Goal: Information Seeking & Learning: Learn about a topic

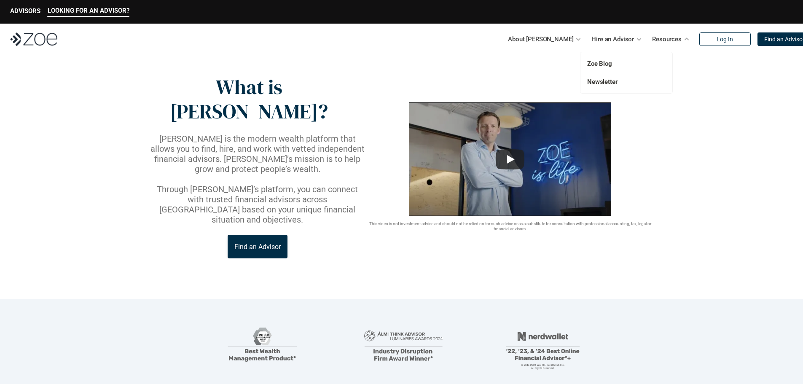
click at [652, 39] on p "Resources" at bounding box center [667, 39] width 30 height 13
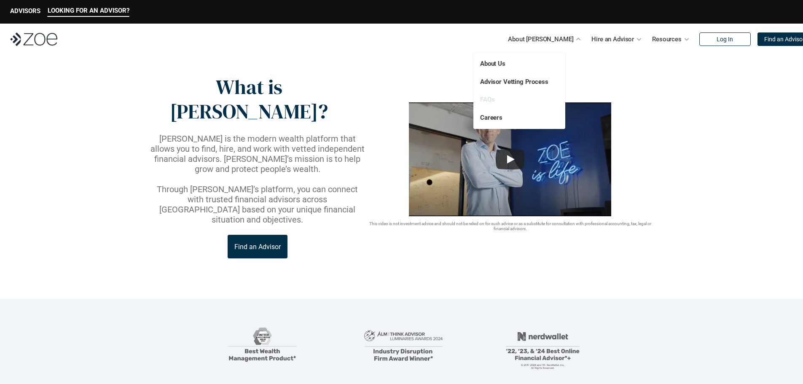
click at [486, 100] on link "FAQs" at bounding box center [487, 100] width 14 height 8
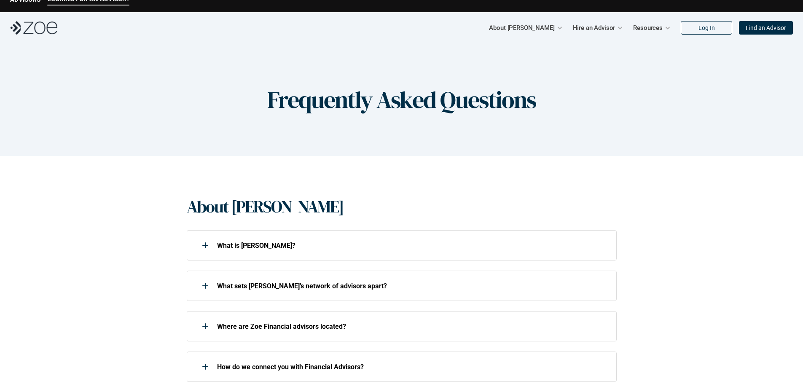
scroll to position [126, 0]
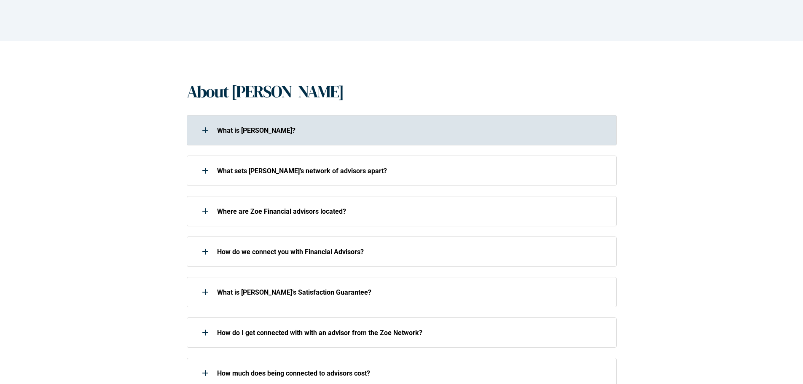
click at [205, 130] on div at bounding box center [205, 130] width 17 height 17
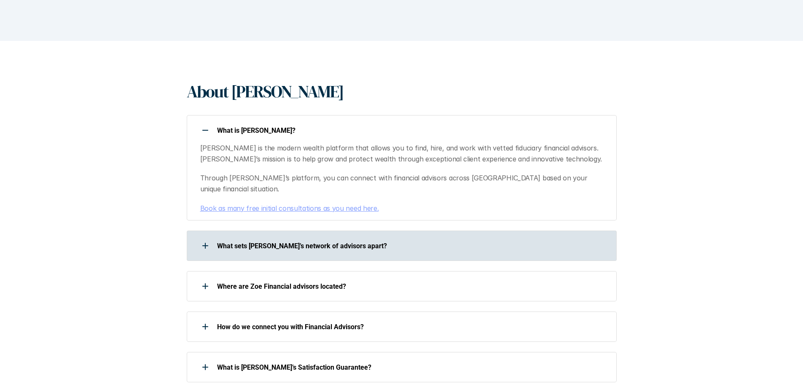
click at [205, 243] on use at bounding box center [205, 246] width 1 height 6
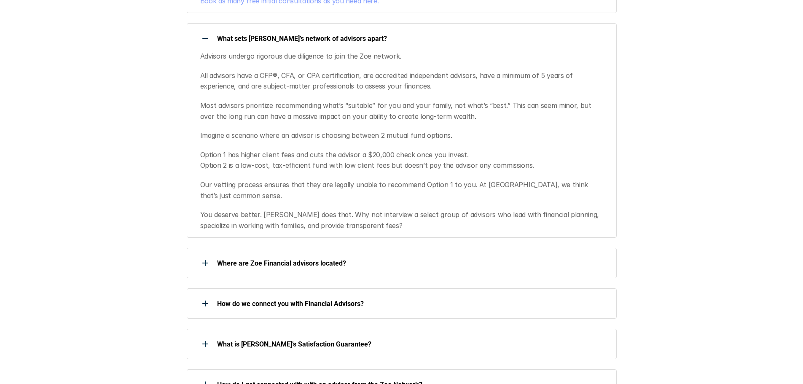
scroll to position [337, 0]
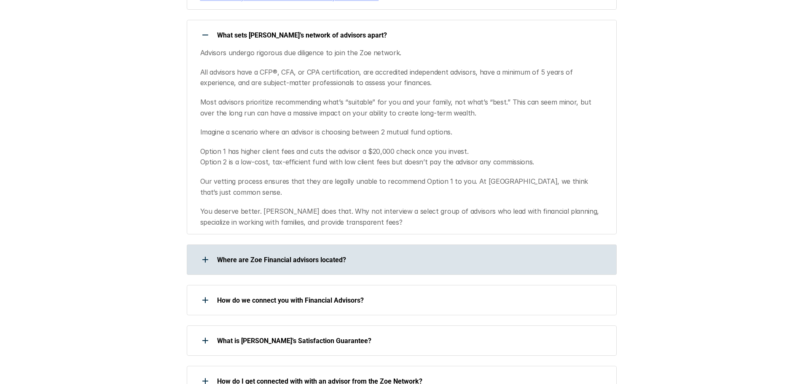
click at [208, 251] on div at bounding box center [205, 259] width 17 height 17
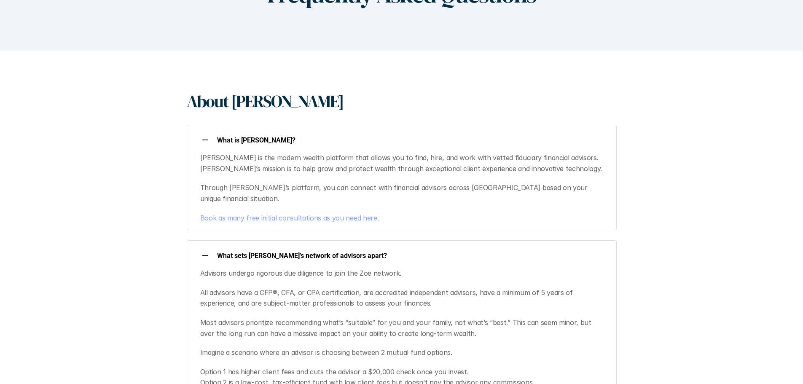
scroll to position [0, 0]
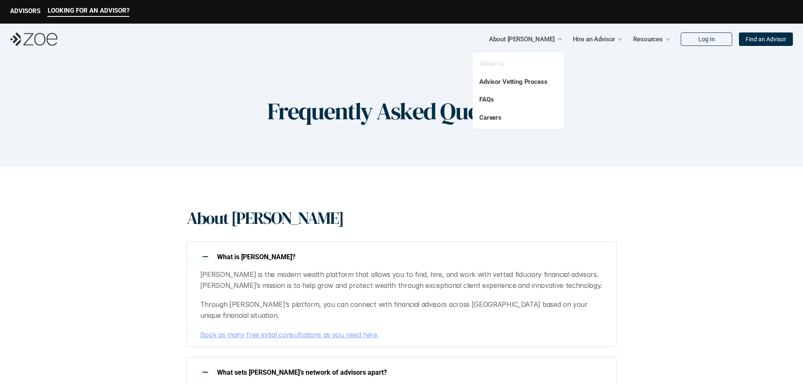
click at [493, 63] on link "About Us" at bounding box center [491, 64] width 25 height 8
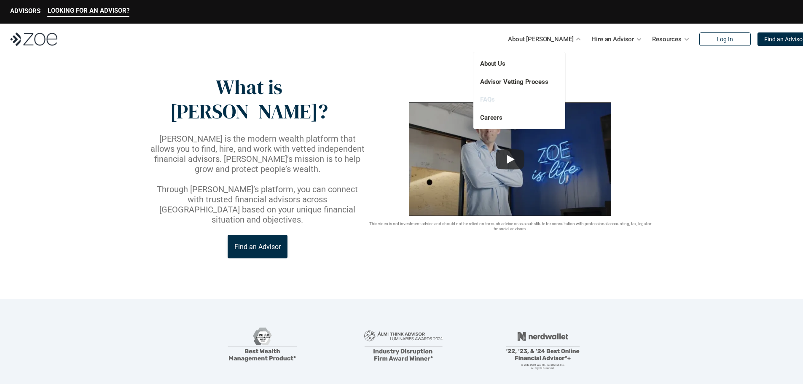
click at [486, 97] on link "FAQs" at bounding box center [487, 100] width 14 height 8
